Goal: Task Accomplishment & Management: Complete application form

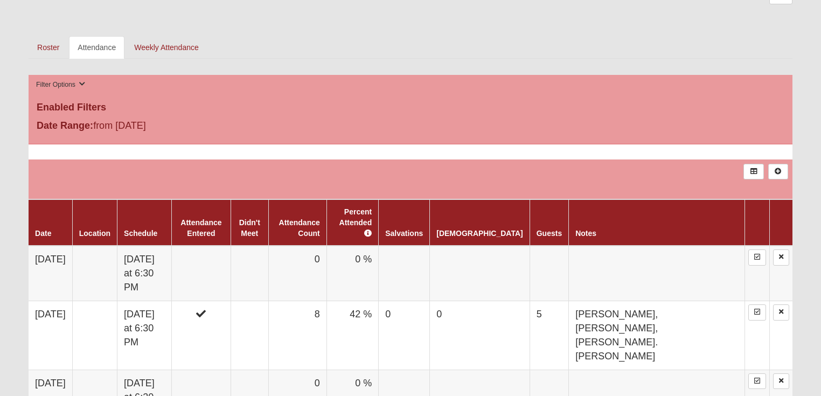
scroll to position [560, 0]
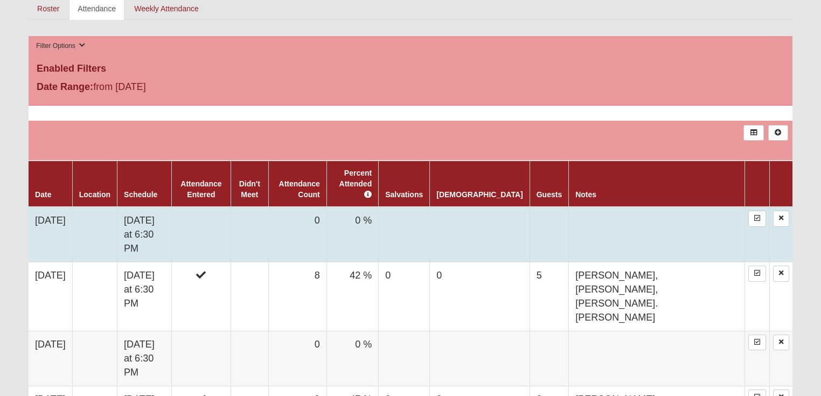
click at [165, 207] on td "[DATE] at 6:30 PM" at bounding box center [144, 234] width 54 height 55
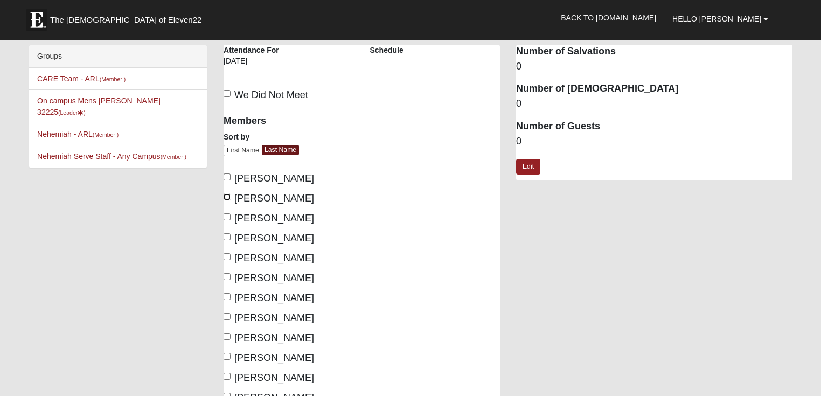
click at [228, 196] on input "Buska, Steven" at bounding box center [226, 196] width 7 height 7
checkbox input "true"
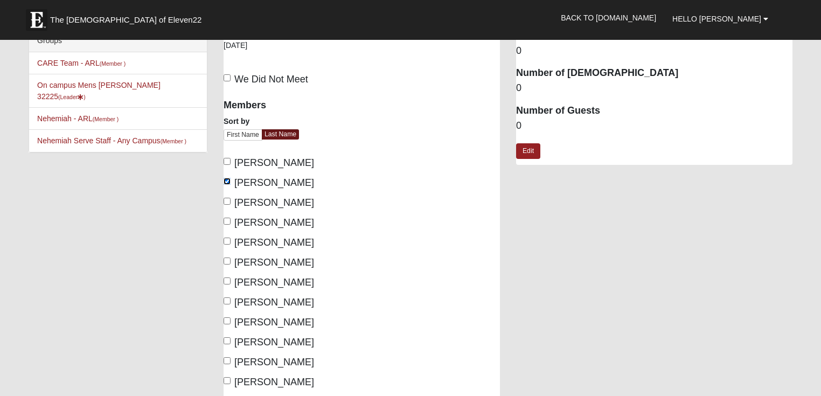
scroll to position [43, 0]
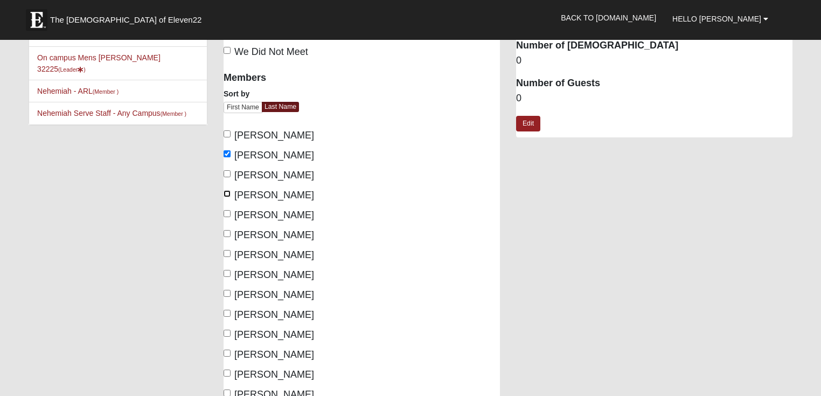
click at [227, 194] on input "Cuje, Greg" at bounding box center [226, 193] width 7 height 7
checkbox input "true"
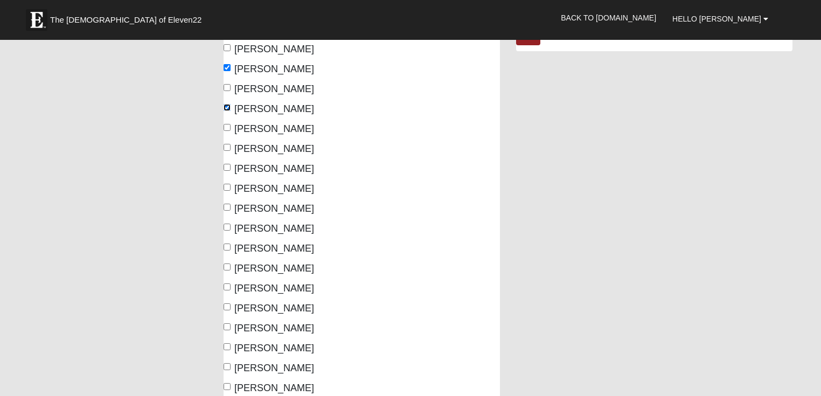
scroll to position [172, 0]
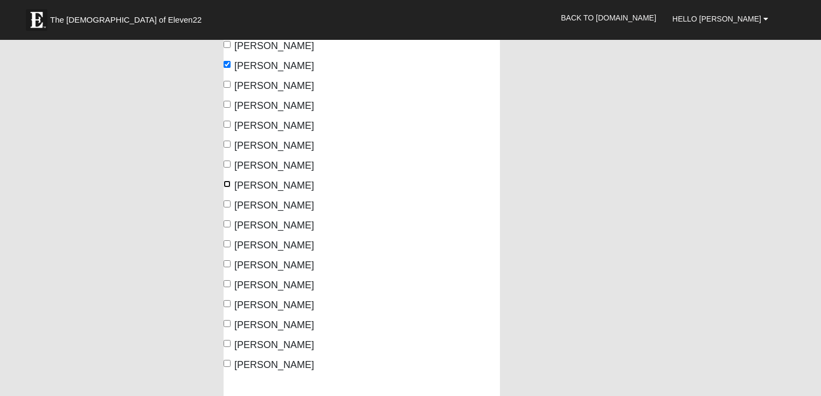
click at [227, 183] on input "Jones, James" at bounding box center [226, 183] width 7 height 7
checkbox input "true"
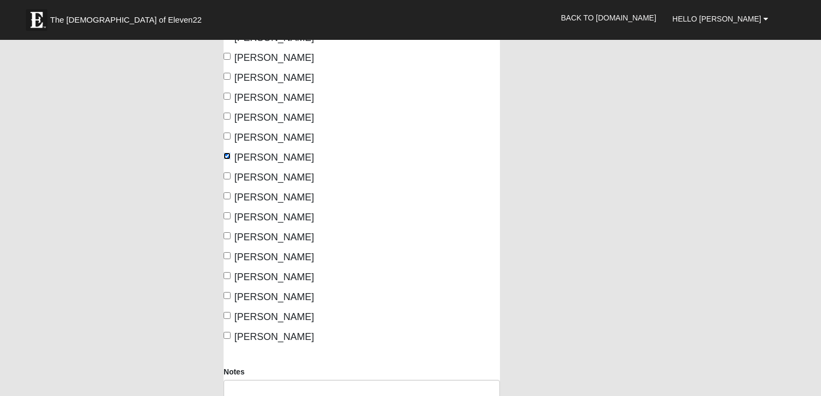
scroll to position [215, 0]
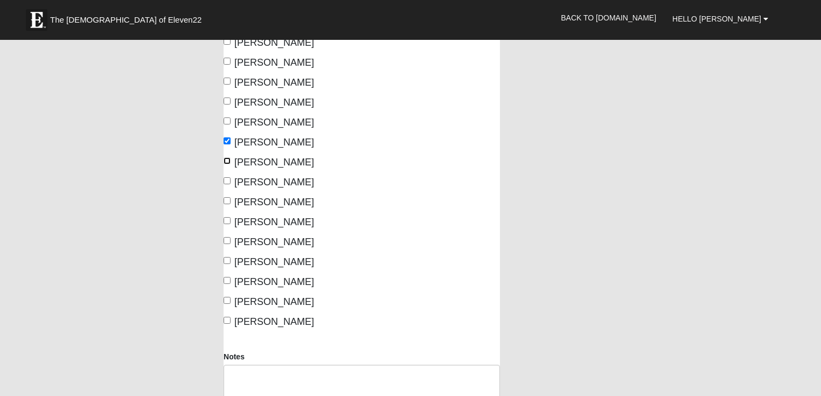
click at [228, 162] on input "Kinman, Darryl" at bounding box center [226, 160] width 7 height 7
checkbox input "true"
click at [228, 179] on input "Ley, Matthew" at bounding box center [226, 180] width 7 height 7
checkbox input "true"
click at [225, 199] on input "Maxwell, Gasper" at bounding box center [226, 200] width 7 height 7
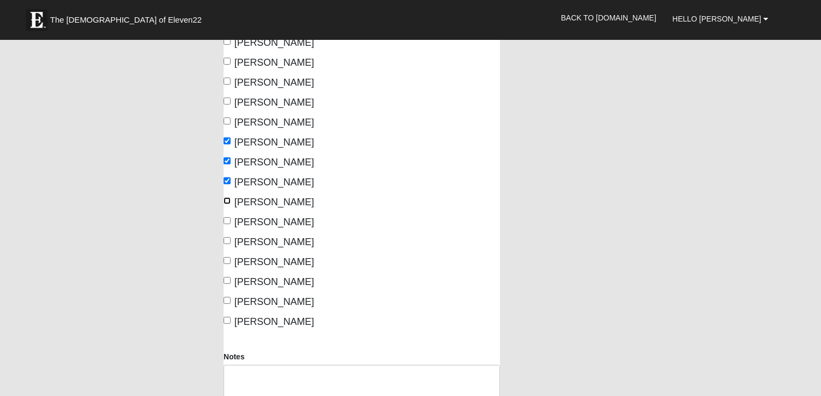
checkbox input "true"
click at [227, 221] on input "McMillian, Grant" at bounding box center [226, 220] width 7 height 7
checkbox input "true"
click at [228, 240] on input "Mitchell, Dean" at bounding box center [226, 240] width 7 height 7
checkbox input "true"
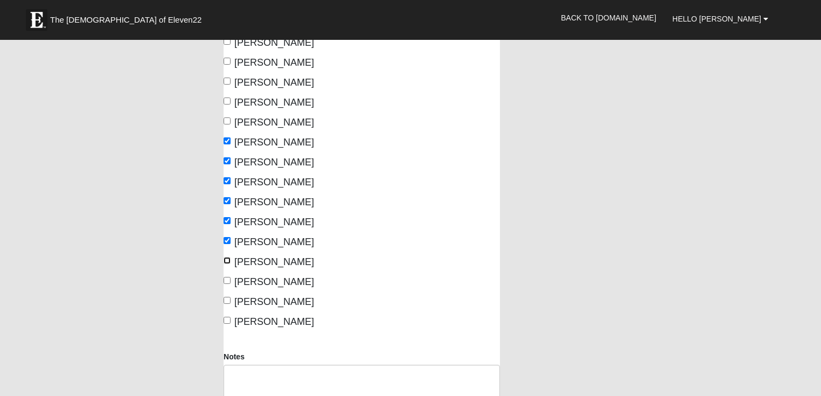
click at [228, 259] on input "Sitterson, Woody" at bounding box center [226, 260] width 7 height 7
checkbox input "true"
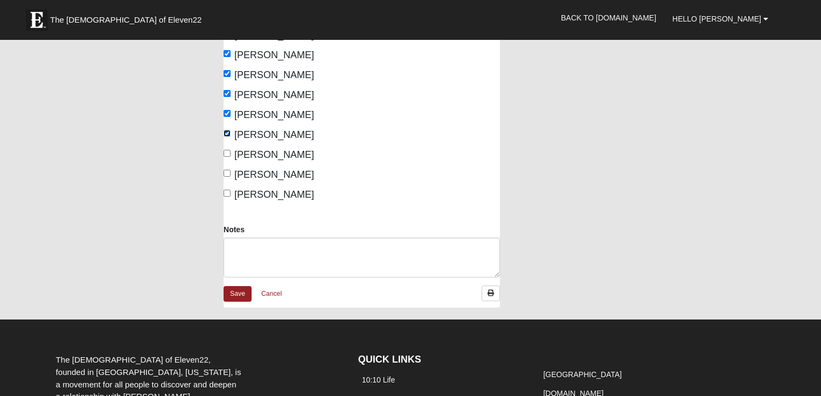
scroll to position [345, 0]
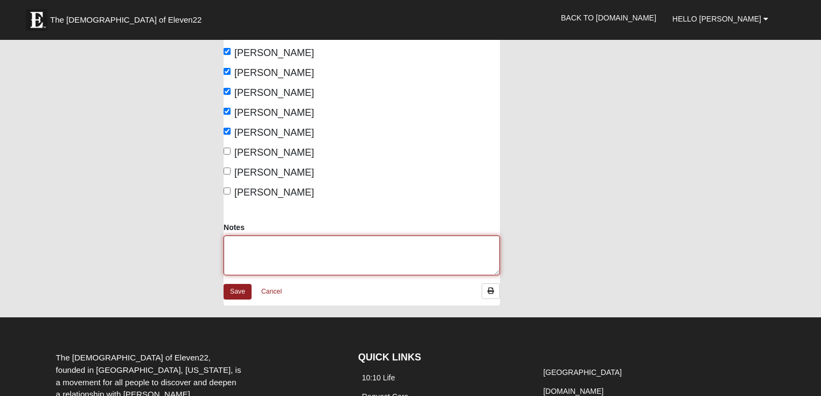
click at [235, 243] on textarea "Notes" at bounding box center [361, 255] width 276 height 40
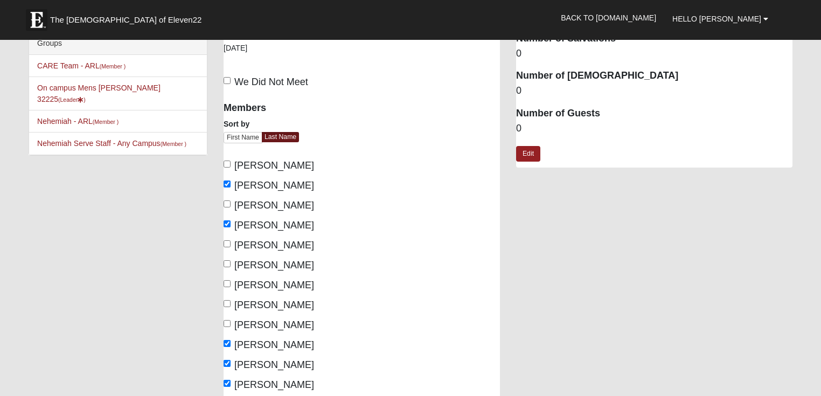
scroll to position [0, 0]
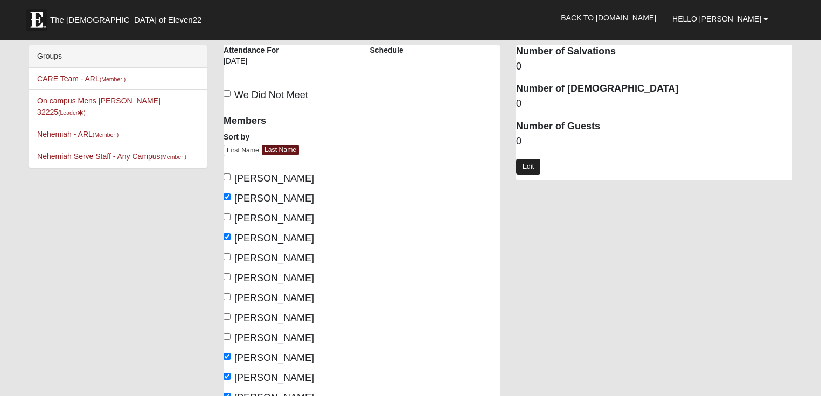
type textarea "[PERSON_NAME]"
click at [525, 171] on link "Edit" at bounding box center [528, 167] width 24 height 16
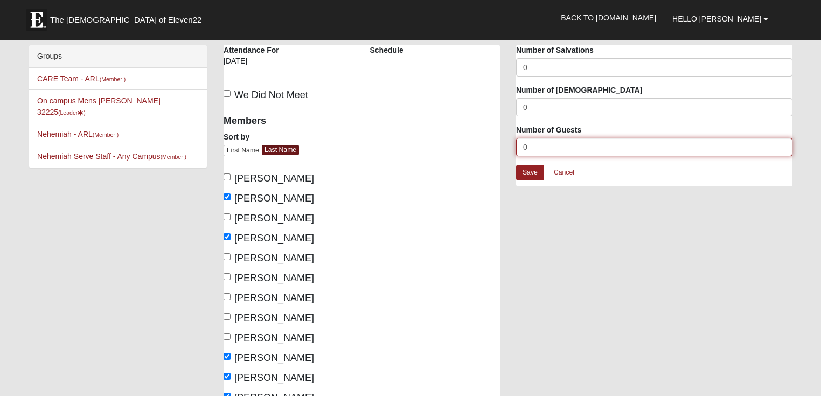
drag, startPoint x: 535, startPoint y: 144, endPoint x: 480, endPoint y: 141, distance: 55.0
click at [478, 141] on div "On campus Mens Sitterson 32225 Attendance Attendance For 10/13/2025 Schedule We…" at bounding box center [507, 353] width 585 height 616
type input "2"
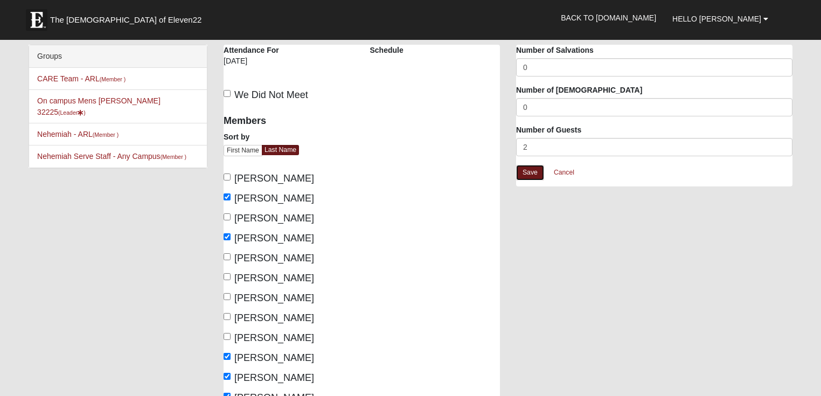
drag, startPoint x: 529, startPoint y: 174, endPoint x: 534, endPoint y: 198, distance: 24.2
click at [529, 174] on link "Save" at bounding box center [530, 173] width 28 height 16
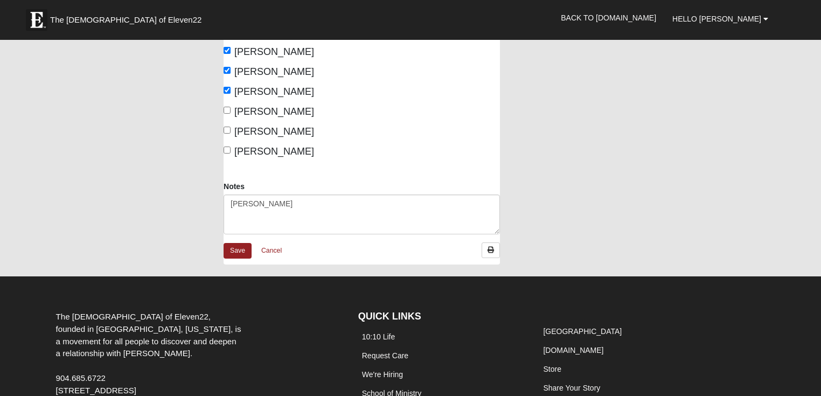
scroll to position [388, 0]
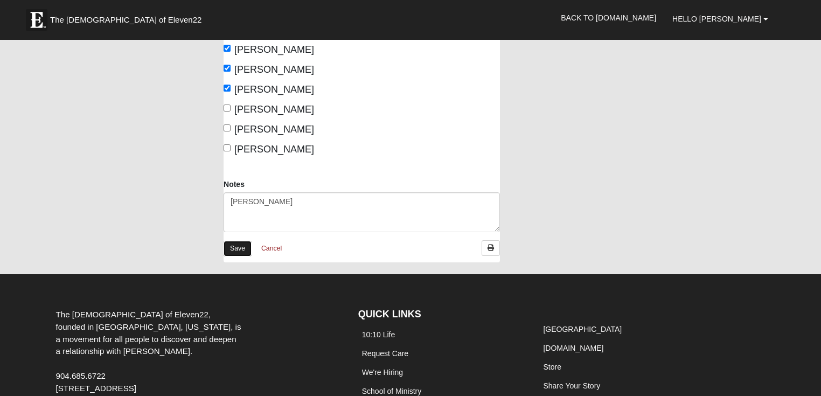
click at [235, 247] on link "Save" at bounding box center [237, 249] width 28 height 16
